Goal: Find specific page/section: Find specific page/section

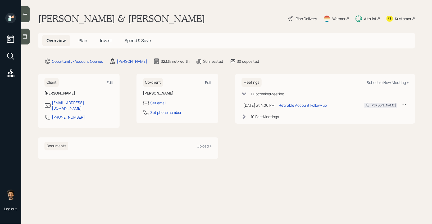
click at [364, 18] on div "Altruist" at bounding box center [370, 19] width 12 height 6
